Goal: Information Seeking & Learning: Learn about a topic

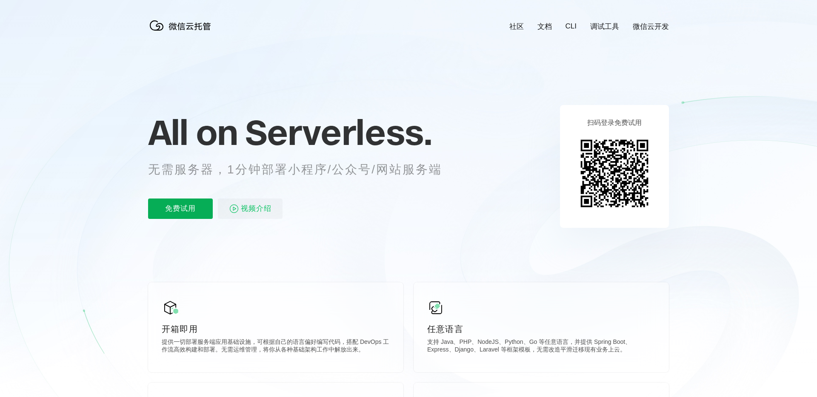
scroll to position [0, 1513]
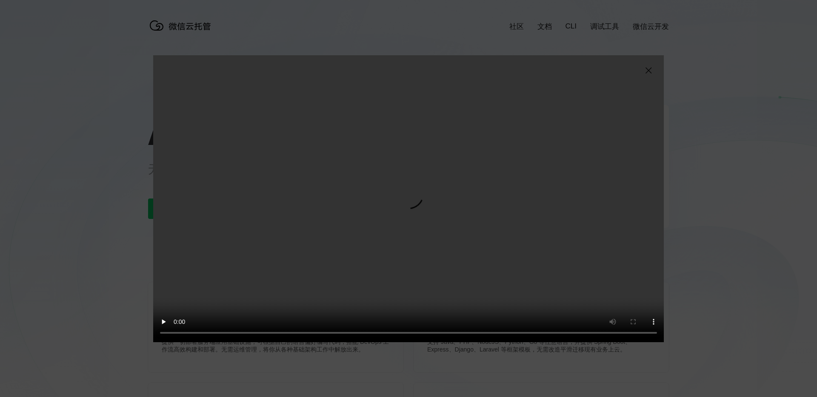
scroll to position [0, 1513]
click at [652, 70] on img at bounding box center [648, 71] width 10 height 10
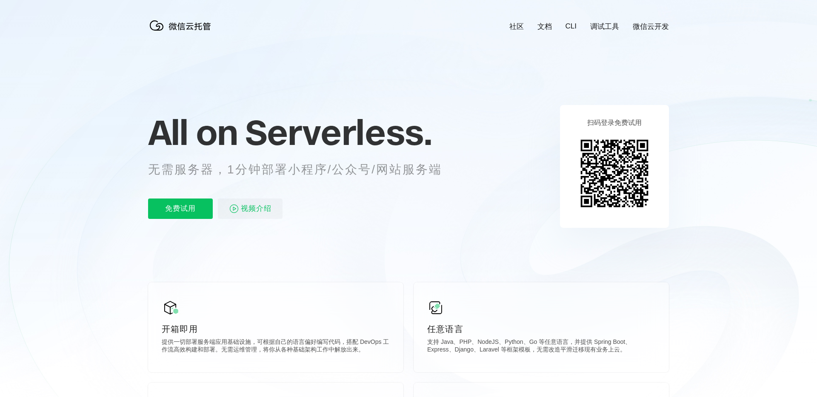
scroll to position [0, 1513]
